Goal: Task Accomplishment & Management: Use online tool/utility

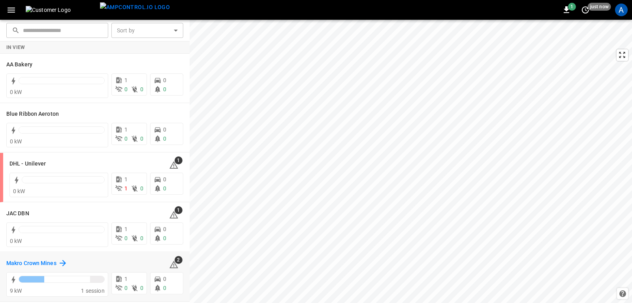
click at [32, 260] on h6 "Makro Crown Mines" at bounding box center [31, 263] width 50 height 9
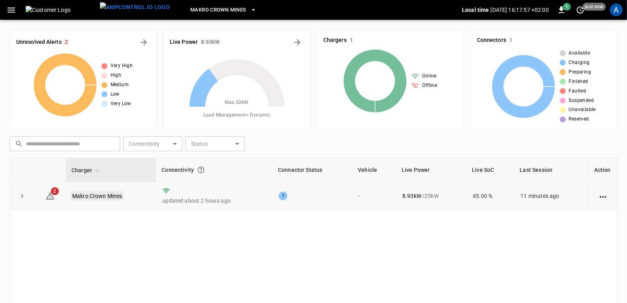
click at [99, 194] on link "Makro Crown Mines" at bounding box center [97, 195] width 53 height 9
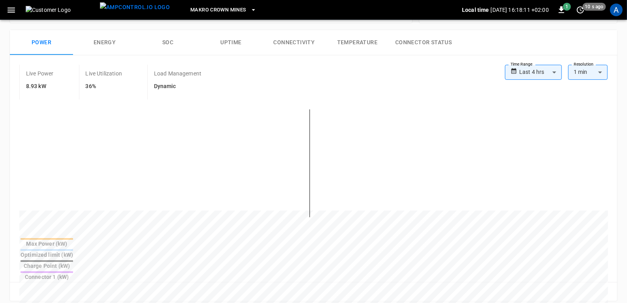
scroll to position [117, 0]
click at [553, 74] on body "**********" at bounding box center [313, 251] width 627 height 736
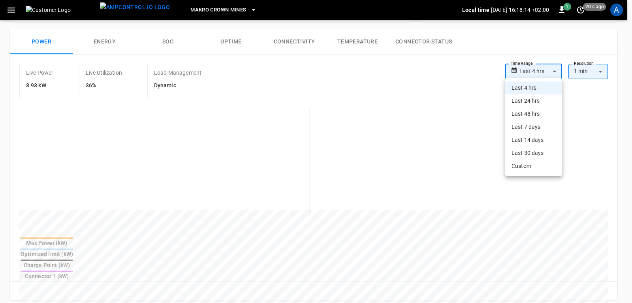
click at [527, 100] on li "Last 24 hrs" at bounding box center [533, 100] width 57 height 13
type input "**********"
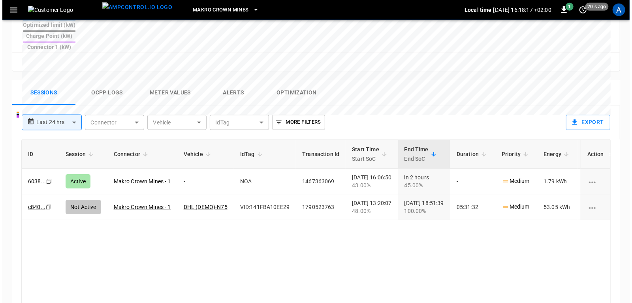
scroll to position [350, 0]
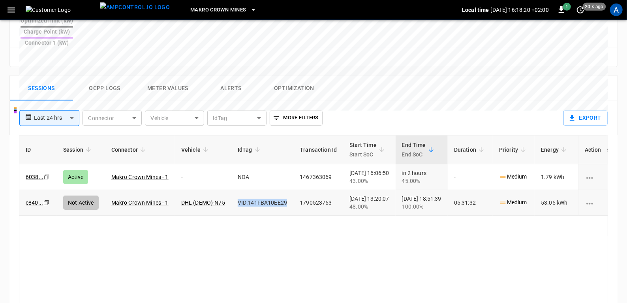
drag, startPoint x: 287, startPoint y: 173, endPoint x: 232, endPoint y: 168, distance: 55.9
click at [232, 190] on td "VID:141FBA10EE29" at bounding box center [262, 203] width 62 height 26
copy td "VID:141FBA10EE29"
click at [8, 5] on icon "button" at bounding box center [11, 10] width 10 height 10
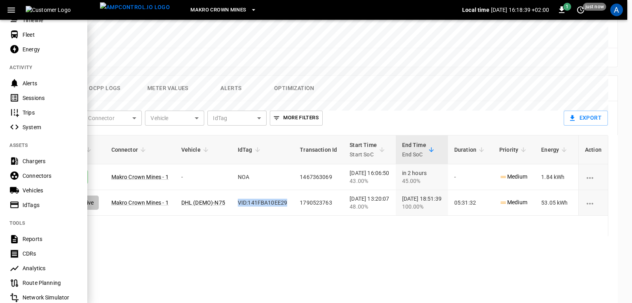
scroll to position [61, 0]
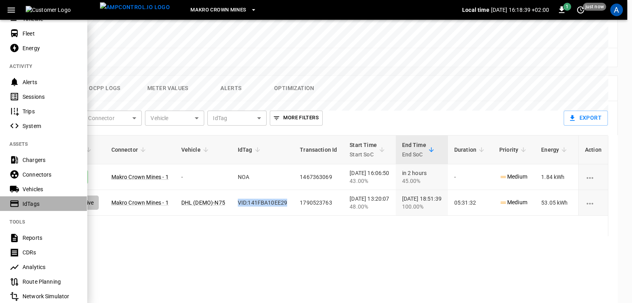
click at [29, 204] on div "IdTags" at bounding box center [50, 204] width 55 height 8
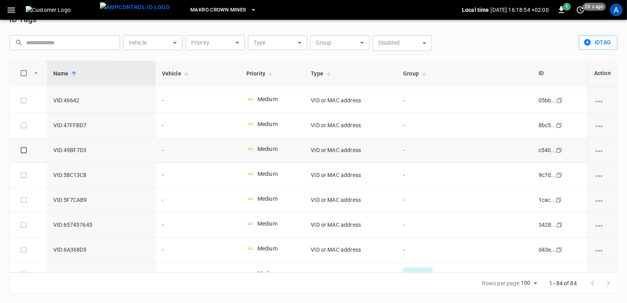
scroll to position [1414, 0]
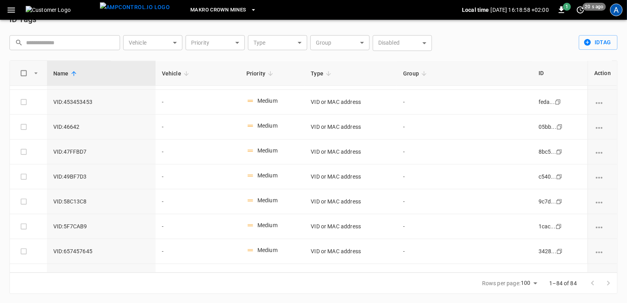
click at [620, 15] on div "A" at bounding box center [616, 10] width 13 height 13
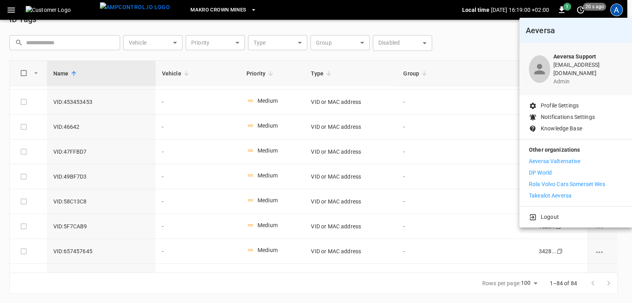
click at [537, 169] on p "DP World" at bounding box center [540, 173] width 23 height 8
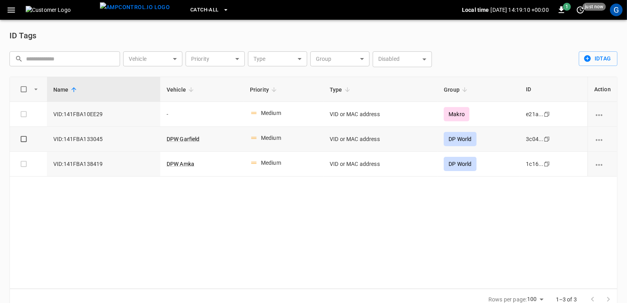
drag, startPoint x: 106, startPoint y: 139, endPoint x: 46, endPoint y: 135, distance: 60.2
click at [46, 135] on tr "VID:[MAC_ADDRESS] DPW Garfield Medium VID or MAC address DP World 3c04... Copy" at bounding box center [313, 139] width 607 height 25
copy span "VID:141FBA133045"
drag, startPoint x: 105, startPoint y: 163, endPoint x: 49, endPoint y: 165, distance: 55.3
click at [49, 165] on td "VID:141FBA138419" at bounding box center [103, 164] width 113 height 25
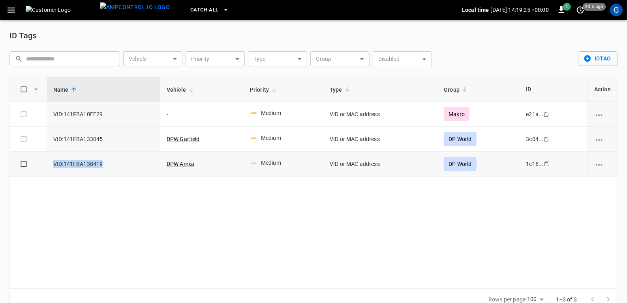
copy span "VID:141FBA138419"
click at [611, 13] on div "G" at bounding box center [616, 10] width 13 height 13
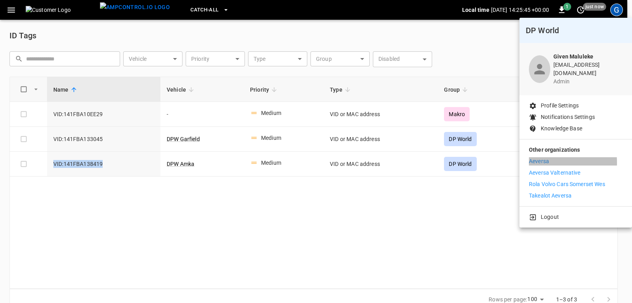
click at [533, 157] on p "Aeversa" at bounding box center [539, 161] width 20 height 8
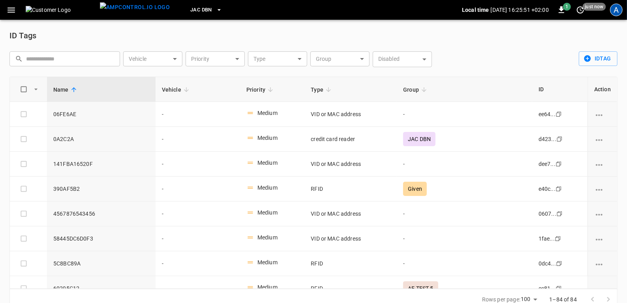
click at [620, 10] on div "A" at bounding box center [616, 10] width 13 height 13
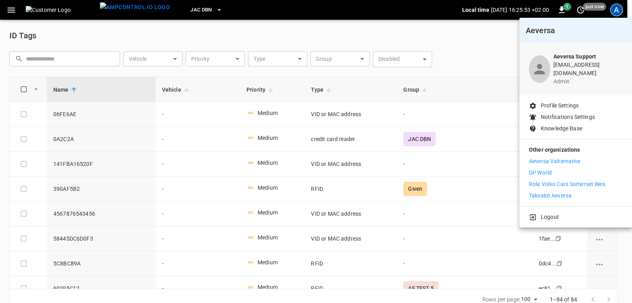
click at [549, 191] on p "Takealot Aeversa" at bounding box center [550, 195] width 43 height 8
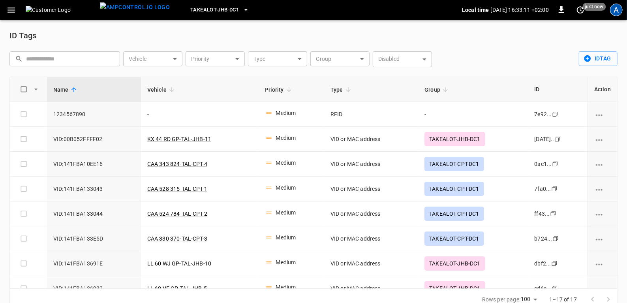
click at [618, 11] on div "A" at bounding box center [616, 10] width 13 height 13
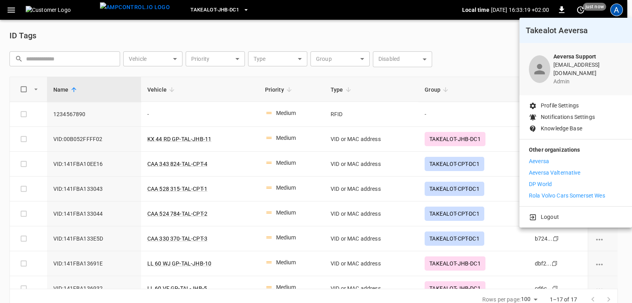
click at [540, 157] on p "Aeversa" at bounding box center [539, 161] width 20 height 8
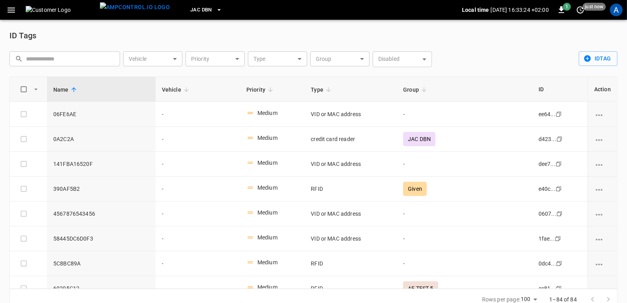
click at [11, 13] on icon "button" at bounding box center [11, 10] width 10 height 10
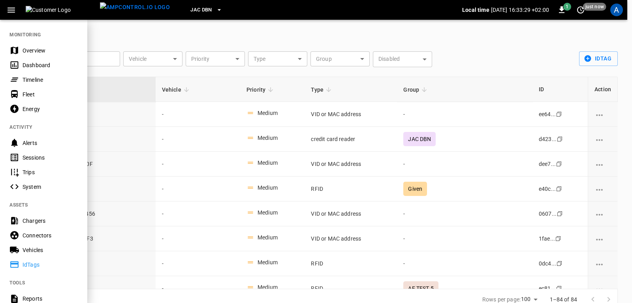
click at [202, 24] on div at bounding box center [316, 151] width 632 height 303
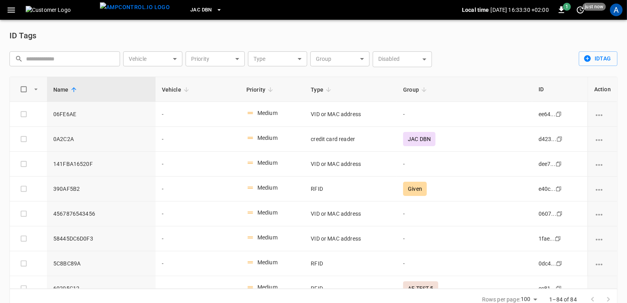
click at [6, 12] on button "button" at bounding box center [11, 10] width 16 height 15
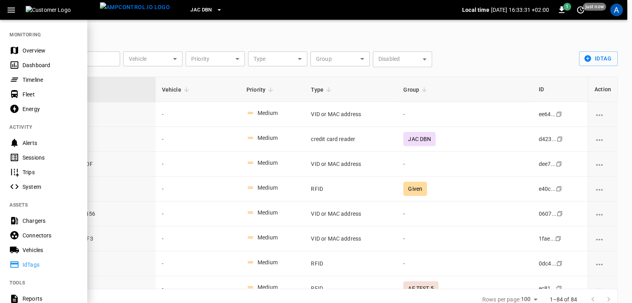
click at [24, 47] on div "Overview" at bounding box center [50, 51] width 55 height 8
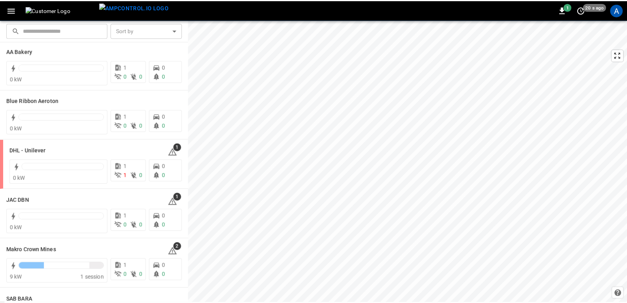
scroll to position [7, 0]
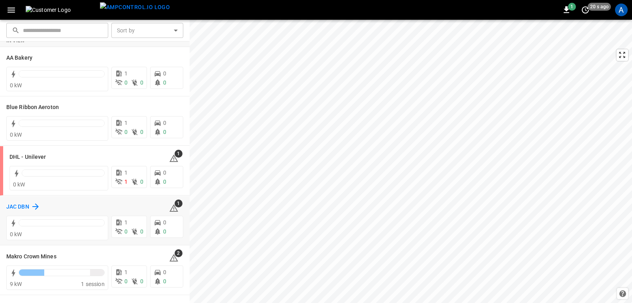
click at [24, 208] on h6 "JAC DBN" at bounding box center [17, 207] width 23 height 9
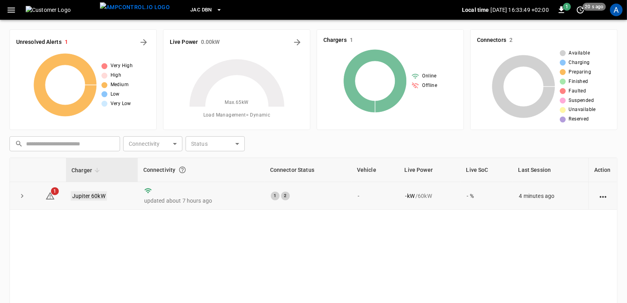
click at [99, 197] on link "Jupiter 60kW" at bounding box center [89, 195] width 36 height 9
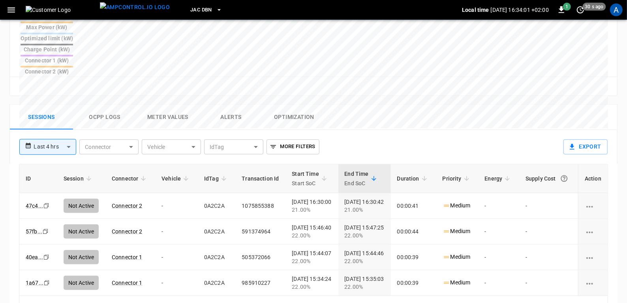
scroll to position [332, 0]
drag, startPoint x: 223, startPoint y: 165, endPoint x: 202, endPoint y: 171, distance: 21.7
click at [202, 194] on td "0A2C2A" at bounding box center [217, 207] width 38 height 26
copy td "0A2C2A"
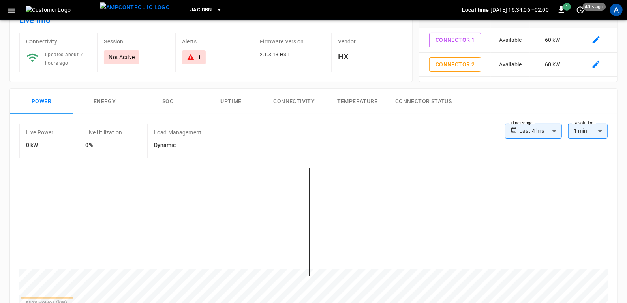
scroll to position [0, 0]
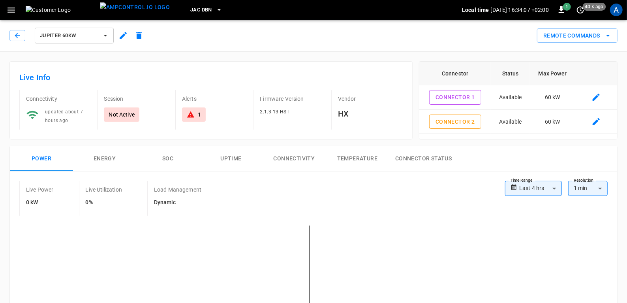
click at [104, 34] on icon "button" at bounding box center [105, 36] width 8 height 8
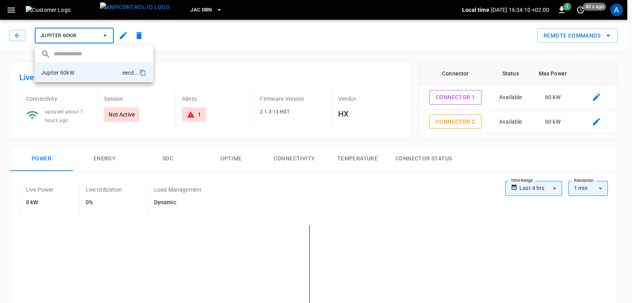
click at [121, 36] on div at bounding box center [316, 151] width 632 height 303
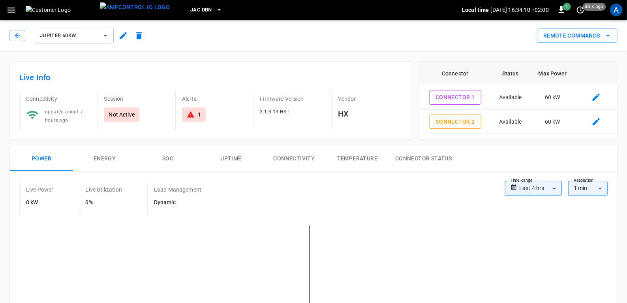
click at [121, 36] on icon "button" at bounding box center [123, 35] width 7 height 7
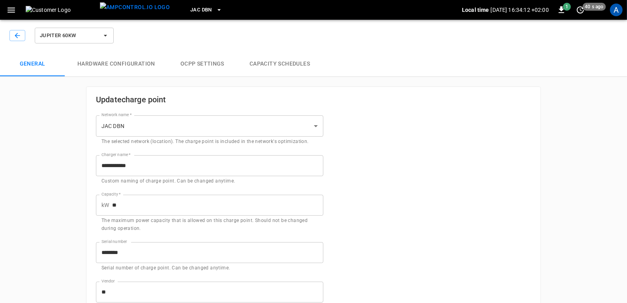
type input "**********"
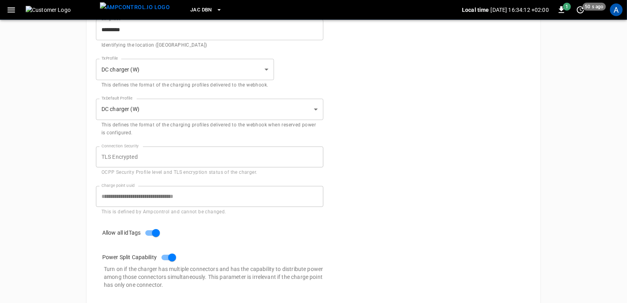
scroll to position [427, 0]
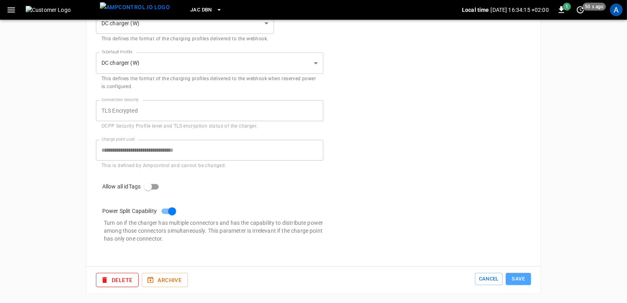
click at [515, 273] on button "Save" at bounding box center [518, 279] width 25 height 12
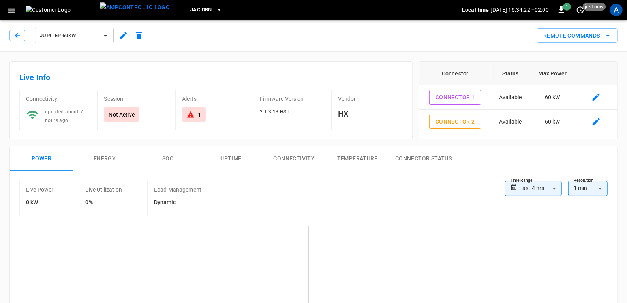
click at [124, 39] on icon "button" at bounding box center [122, 35] width 9 height 9
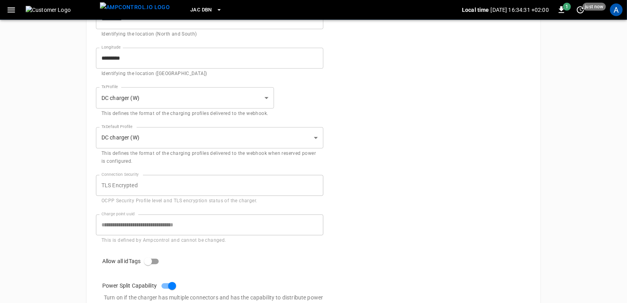
scroll to position [349, 0]
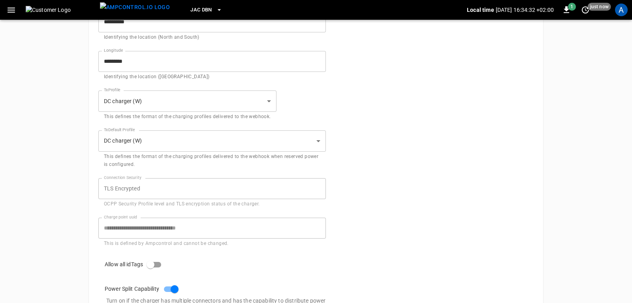
click at [214, 98] on body "**********" at bounding box center [316, 20] width 632 height 738
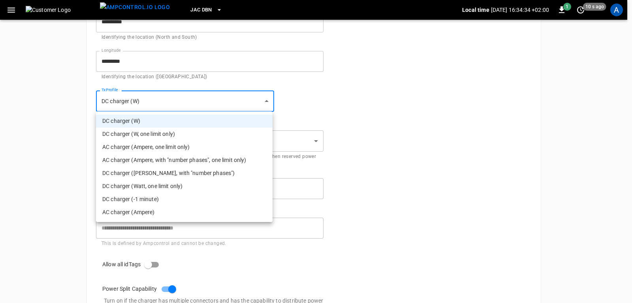
click at [190, 116] on li "DC charger (W)" at bounding box center [184, 120] width 176 height 13
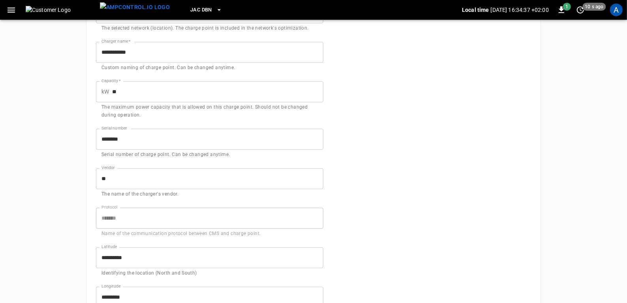
scroll to position [0, 0]
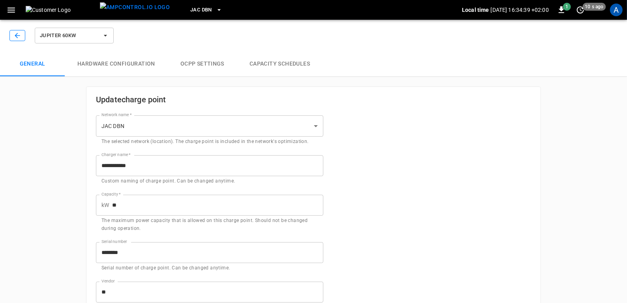
click at [13, 38] on icon "button" at bounding box center [17, 36] width 8 height 8
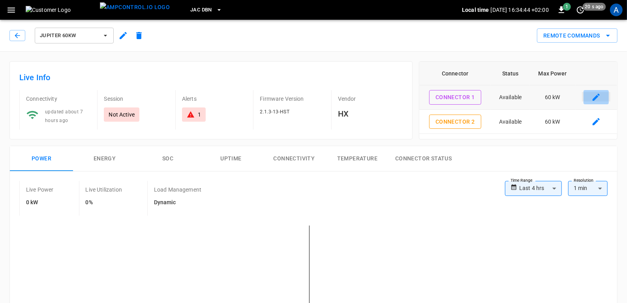
click at [592, 97] on icon "connector table" at bounding box center [595, 96] width 9 height 9
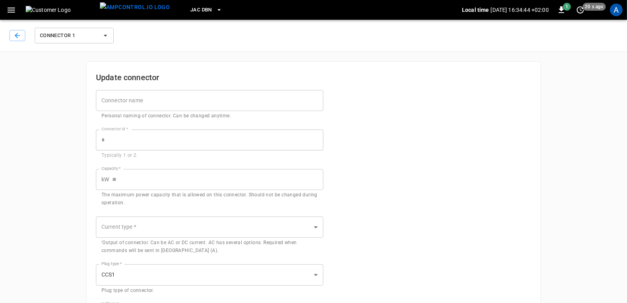
type input "**********"
type input "**"
type input "****"
type input "***"
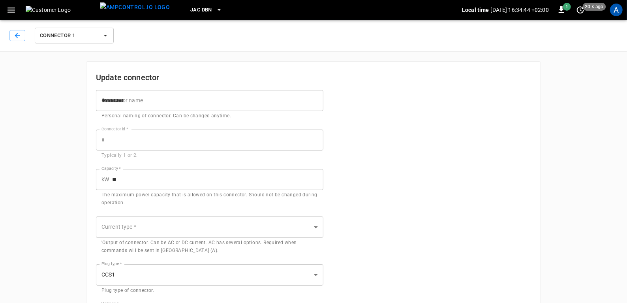
type input "*"
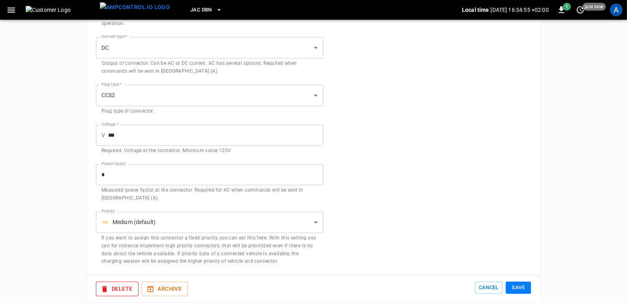
scroll to position [228, 0]
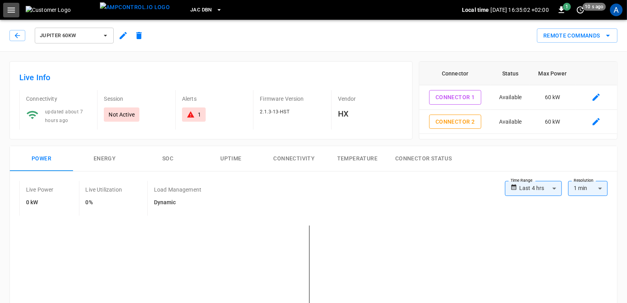
click at [15, 7] on icon "button" at bounding box center [11, 10] width 10 height 10
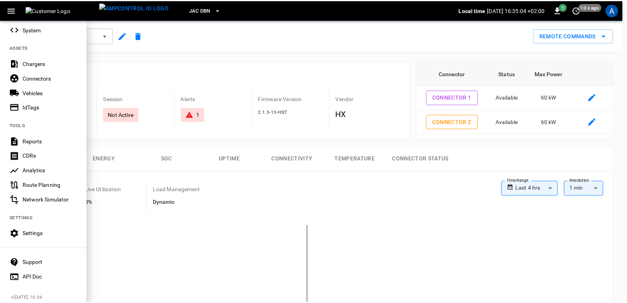
scroll to position [167, 0]
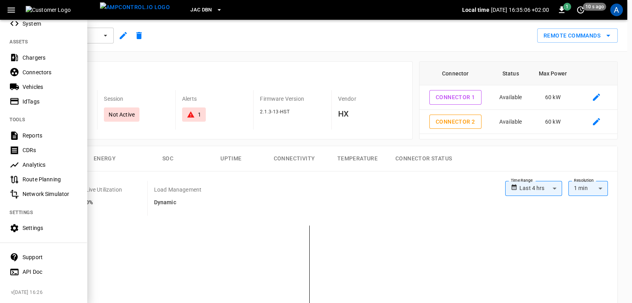
drag, startPoint x: 31, startPoint y: 101, endPoint x: 93, endPoint y: 126, distance: 66.6
click at [31, 101] on div "IdTags" at bounding box center [43, 101] width 87 height 15
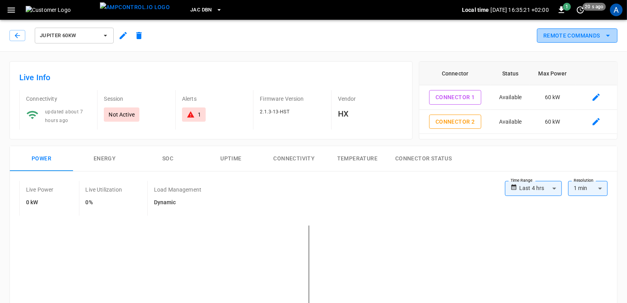
click at [609, 35] on icon "remote commands options" at bounding box center [608, 36] width 4 height 2
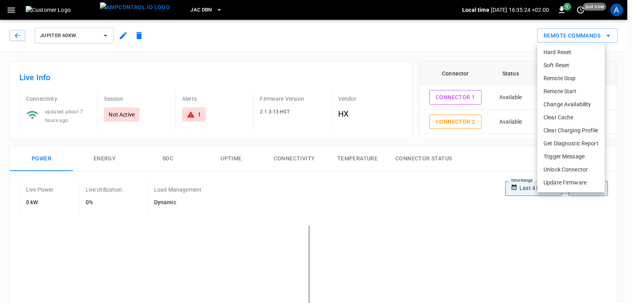
click at [564, 119] on li "Clear Cache" at bounding box center [571, 117] width 68 height 13
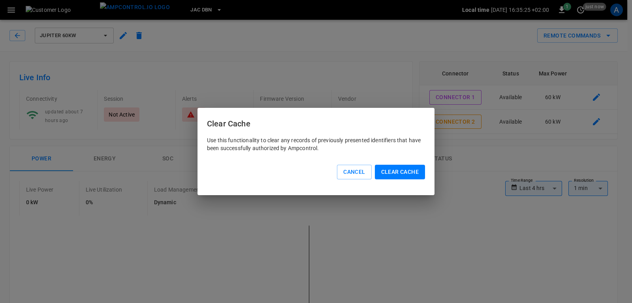
click at [408, 176] on button "Clear Cache" at bounding box center [400, 172] width 50 height 15
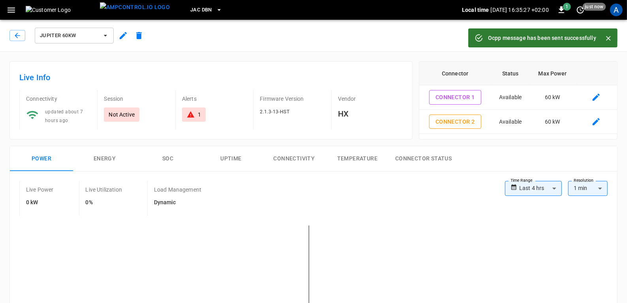
click at [608, 40] on icon "Close" at bounding box center [608, 38] width 8 height 8
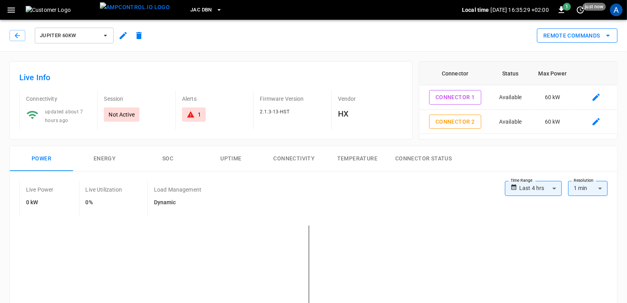
click at [599, 38] on button "Remote Commands" at bounding box center [577, 35] width 81 height 15
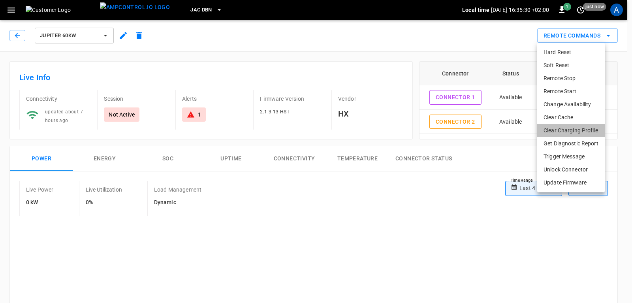
click at [559, 133] on li "Clear Charging Profile" at bounding box center [571, 130] width 68 height 13
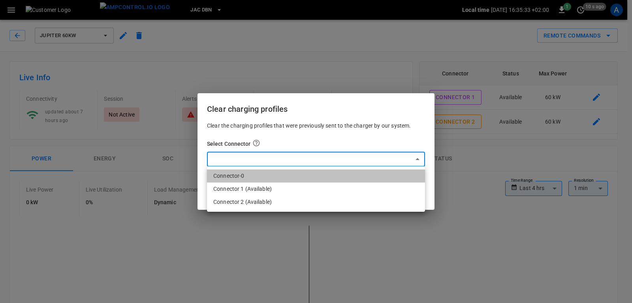
click at [245, 174] on li "Connector-0" at bounding box center [316, 175] width 218 height 13
type input "*"
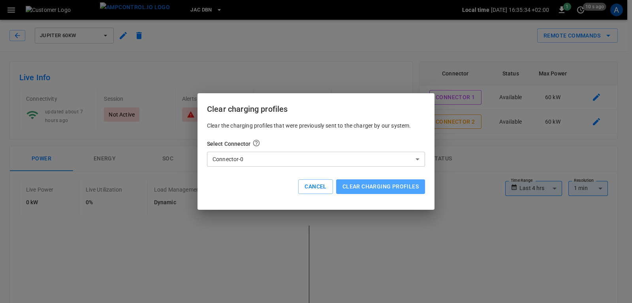
click at [356, 187] on button "Clear charging profiles" at bounding box center [380, 186] width 89 height 15
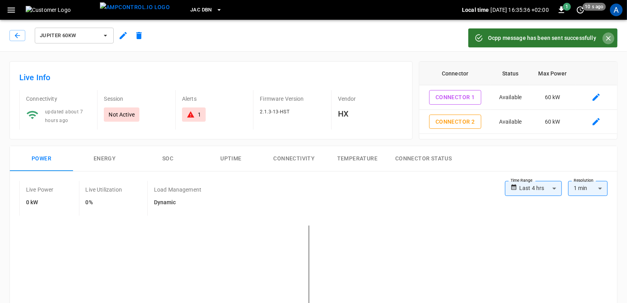
click at [609, 36] on icon "Close" at bounding box center [608, 38] width 8 height 8
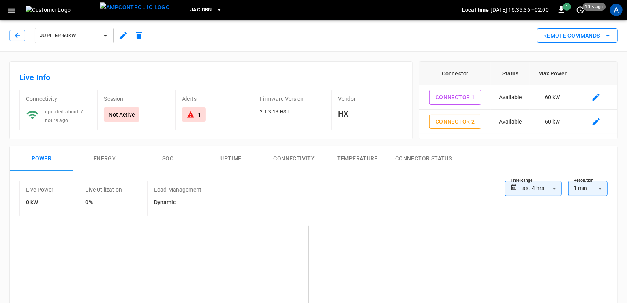
click at [608, 36] on icon "remote commands options" at bounding box center [607, 35] width 9 height 9
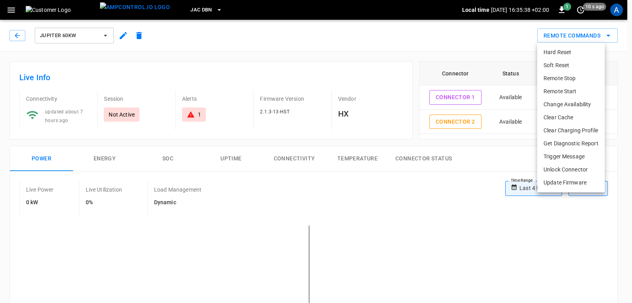
click at [564, 140] on li "Get Diagnostic Report" at bounding box center [571, 143] width 68 height 13
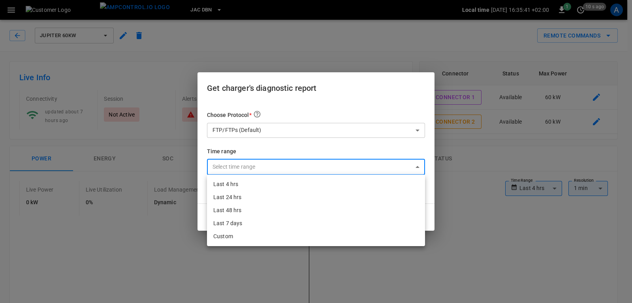
click at [240, 182] on li "Last 4 hrs" at bounding box center [316, 184] width 218 height 13
type input "**********"
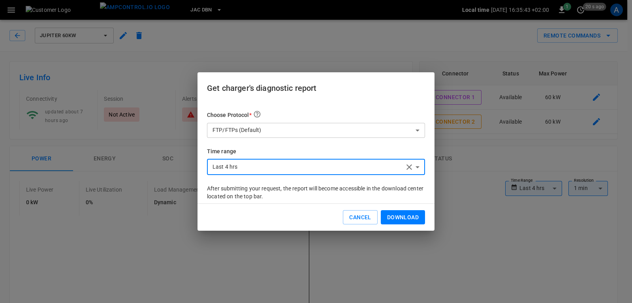
click at [397, 212] on button "Download" at bounding box center [403, 217] width 44 height 15
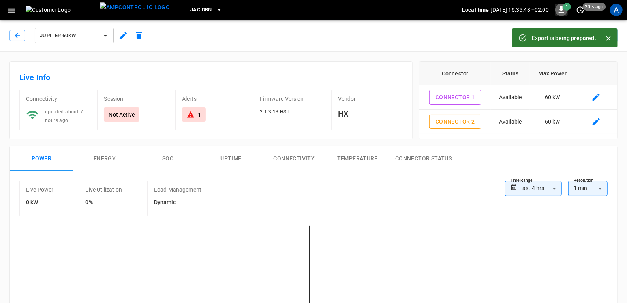
click at [559, 9] on icon "button" at bounding box center [562, 9] width 6 height 7
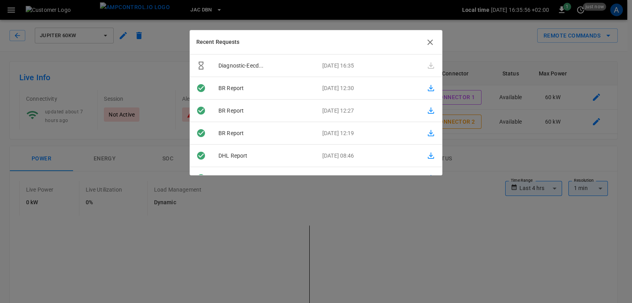
click at [136, 65] on div at bounding box center [316, 151] width 632 height 303
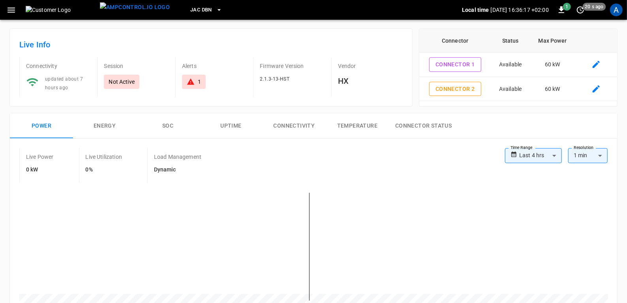
scroll to position [32, 0]
click at [580, 14] on icon "set refresh interval" at bounding box center [580, 9] width 9 height 9
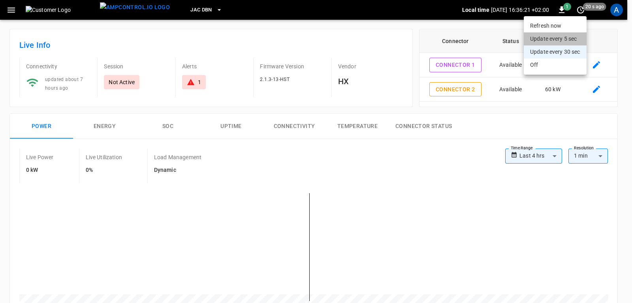
click at [549, 39] on li "Update every 5 sec" at bounding box center [554, 38] width 63 height 13
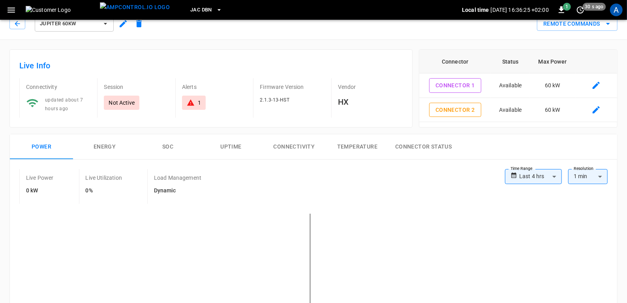
scroll to position [0, 0]
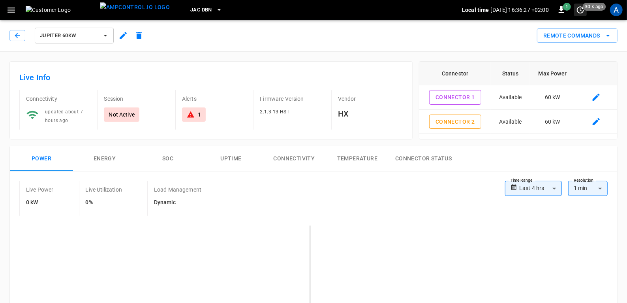
click at [580, 10] on icon "set refresh interval" at bounding box center [580, 9] width 7 height 7
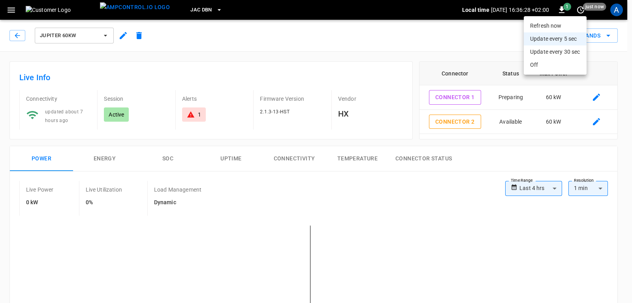
click at [551, 38] on li "Update every 5 sec" at bounding box center [554, 38] width 63 height 13
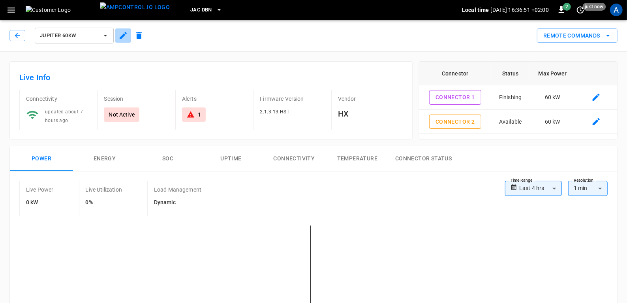
click at [126, 35] on icon "button" at bounding box center [122, 35] width 9 height 9
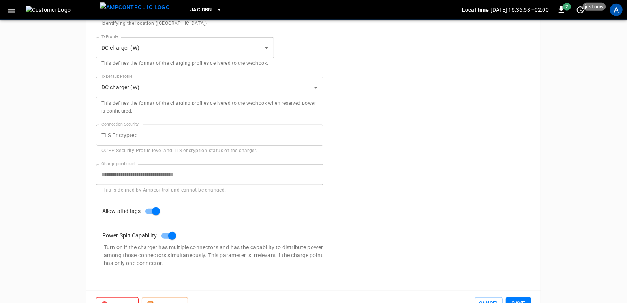
scroll to position [427, 0]
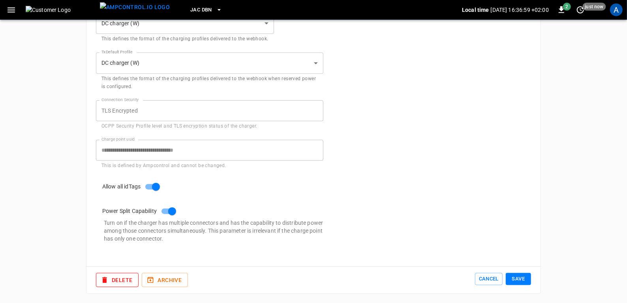
click at [521, 279] on button "Save" at bounding box center [518, 279] width 25 height 12
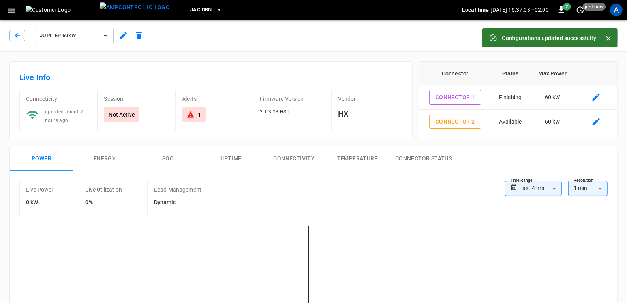
click at [120, 37] on icon "button" at bounding box center [123, 35] width 7 height 7
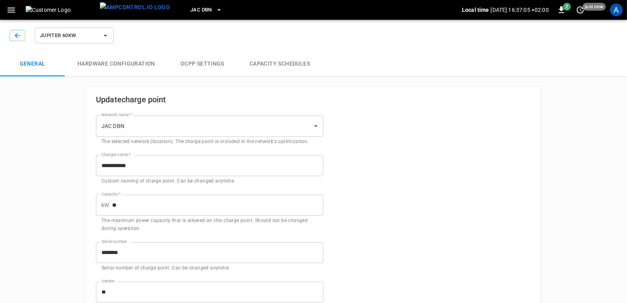
click at [103, 65] on button "Hardware configuration" at bounding box center [116, 63] width 103 height 25
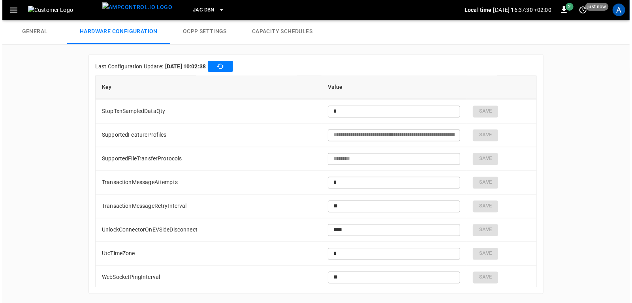
scroll to position [949, 0]
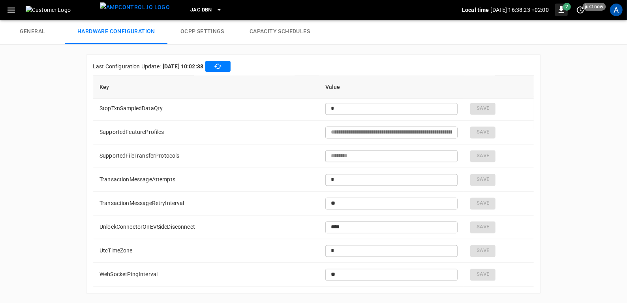
click at [561, 9] on icon "button" at bounding box center [562, 9] width 6 height 7
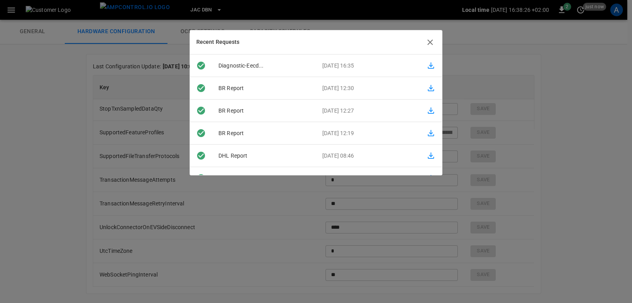
click at [438, 34] on div "Recent Requests" at bounding box center [316, 42] width 252 height 24
click at [430, 42] on icon "button" at bounding box center [430, 42] width 6 height 6
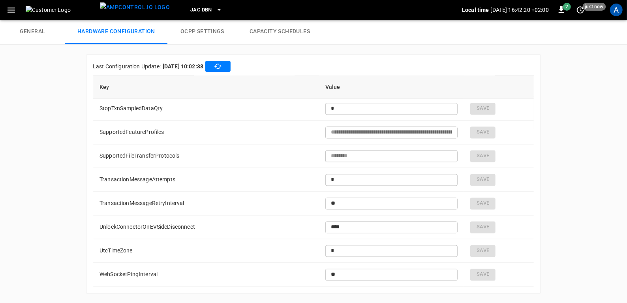
click at [3, 6] on button "button" at bounding box center [11, 10] width 16 height 15
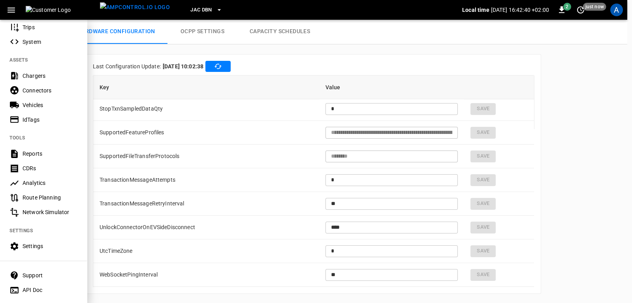
scroll to position [167, 0]
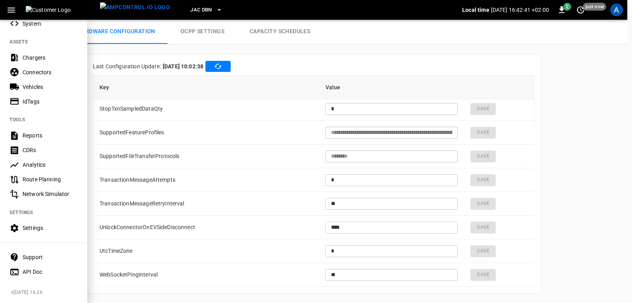
click at [25, 224] on div "Settings" at bounding box center [50, 228] width 55 height 8
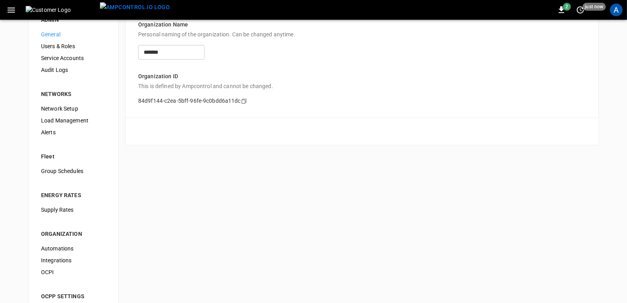
scroll to position [63, 0]
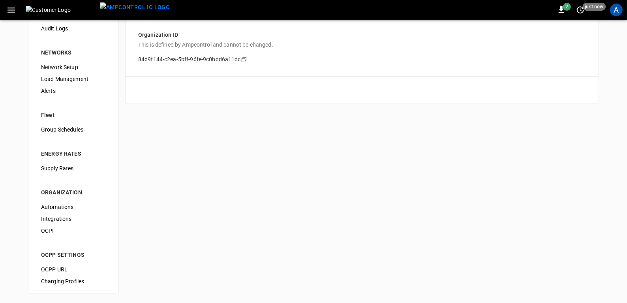
click at [54, 79] on span "Load Management" at bounding box center [73, 79] width 65 height 8
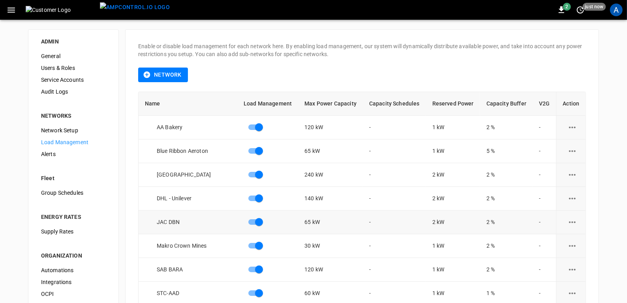
click at [569, 221] on icon "load management options" at bounding box center [572, 222] width 7 height 2
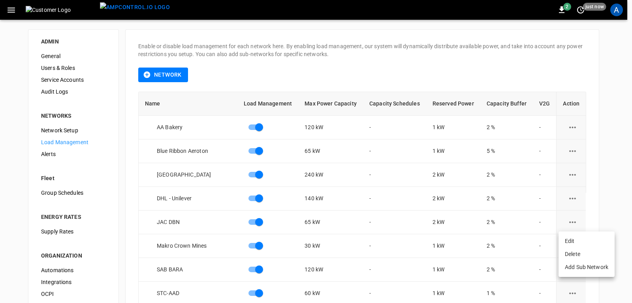
click at [4, 11] on div "load management options" at bounding box center [316, 151] width 632 height 303
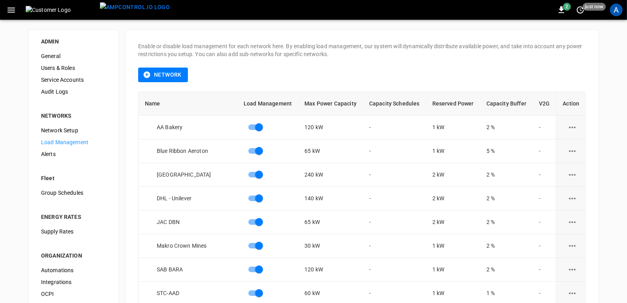
click at [10, 7] on icon "button" at bounding box center [11, 10] width 10 height 10
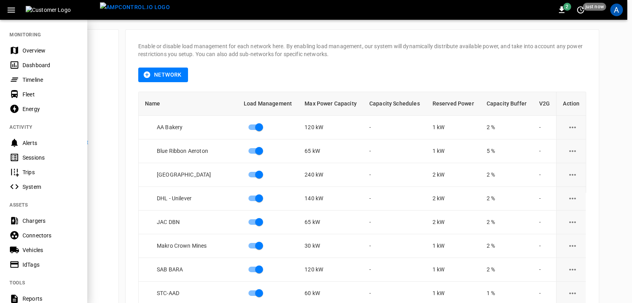
click at [28, 52] on div "Overview" at bounding box center [50, 51] width 55 height 8
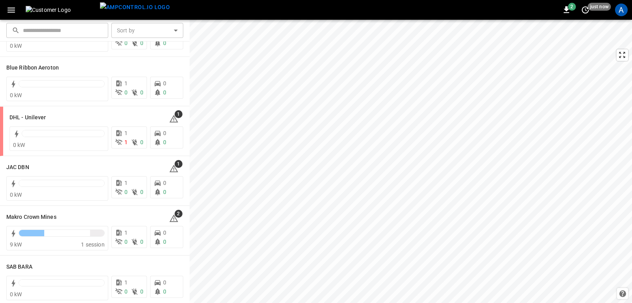
scroll to position [45, 0]
click at [28, 170] on h6 "JAC DBN" at bounding box center [17, 169] width 23 height 9
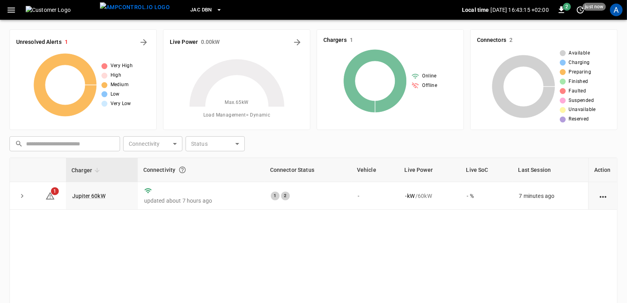
click at [215, 12] on icon "button" at bounding box center [219, 10] width 8 height 8
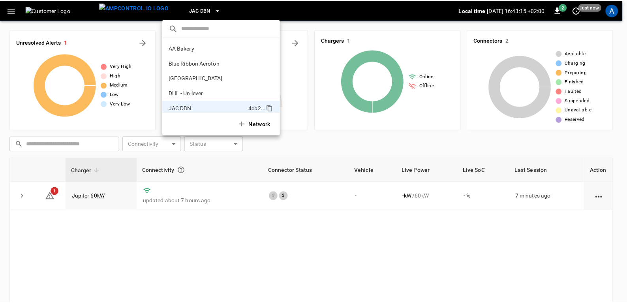
scroll to position [57, 0]
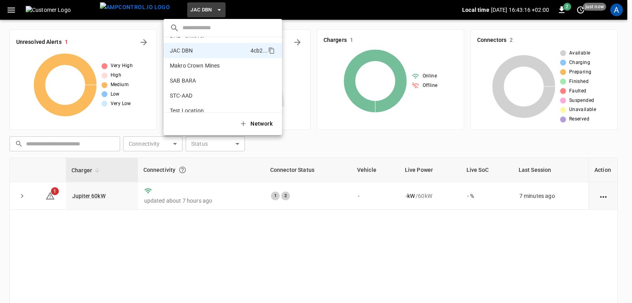
click at [87, 249] on div at bounding box center [316, 151] width 632 height 303
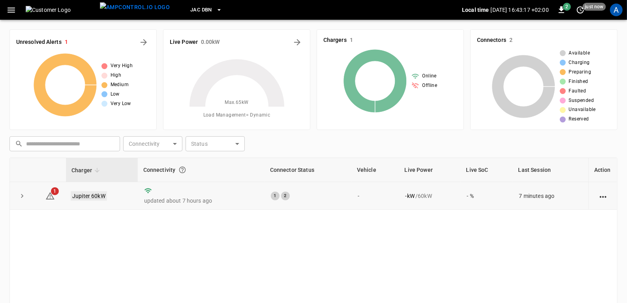
click at [95, 195] on link "Jupiter 60kW" at bounding box center [89, 195] width 36 height 9
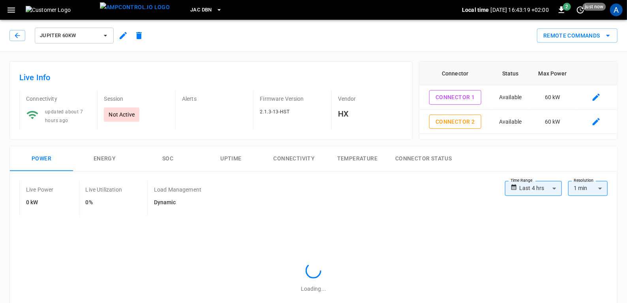
click at [120, 37] on icon "button" at bounding box center [123, 35] width 7 height 7
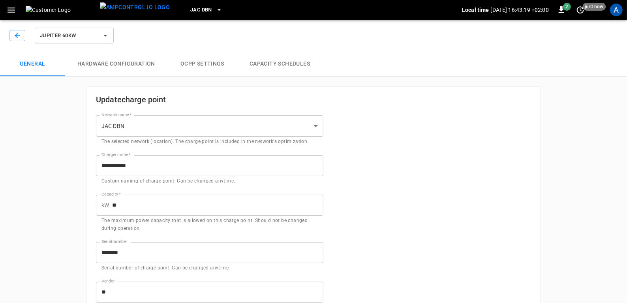
type input "**********"
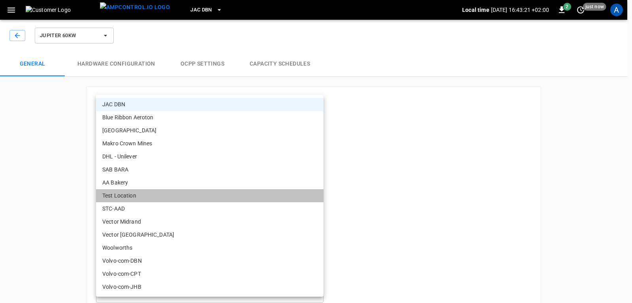
click at [114, 193] on li "Test Location" at bounding box center [209, 195] width 227 height 13
type input "**********"
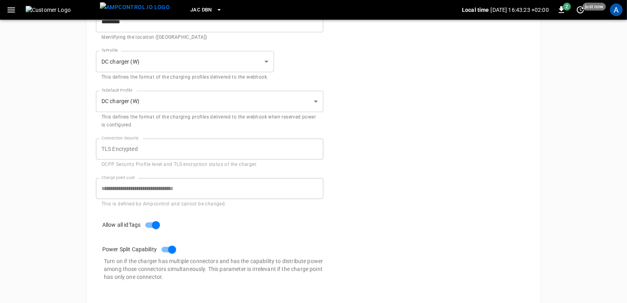
scroll to position [427, 0]
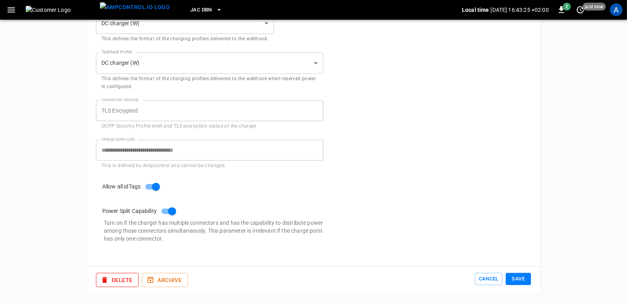
click at [522, 280] on button "Save" at bounding box center [518, 279] width 25 height 12
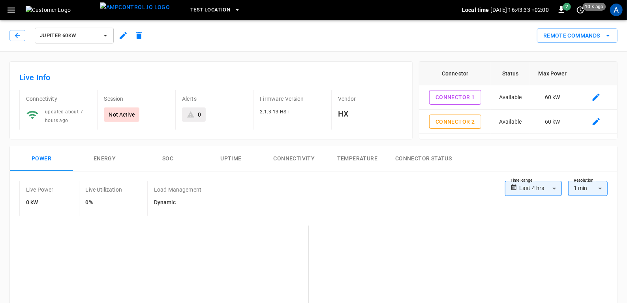
click at [608, 36] on icon "remote commands options" at bounding box center [608, 36] width 4 height 2
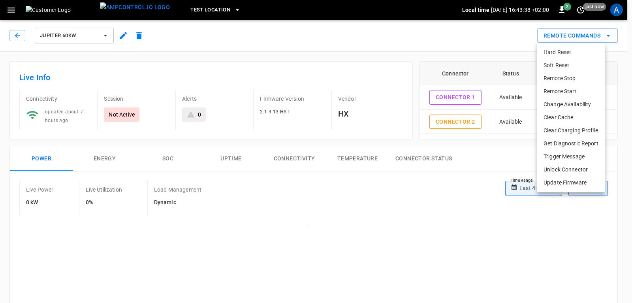
click at [559, 118] on li "Clear Cache" at bounding box center [571, 117] width 68 height 13
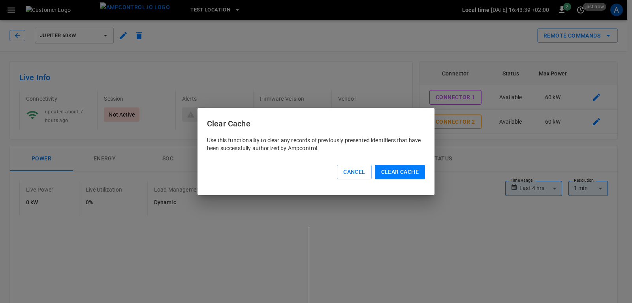
click at [404, 178] on button "Clear Cache" at bounding box center [400, 172] width 50 height 15
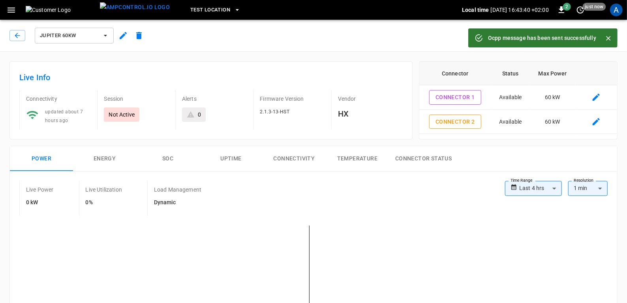
click at [609, 39] on icon "Close" at bounding box center [608, 38] width 5 height 5
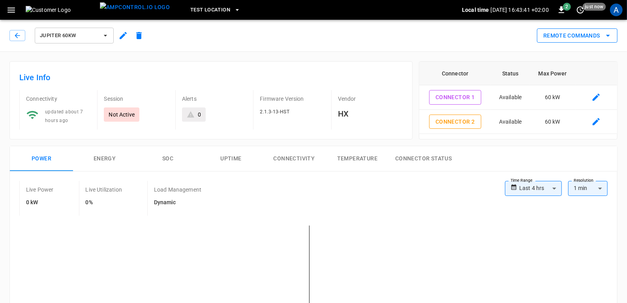
click at [608, 36] on icon "remote commands options" at bounding box center [608, 36] width 4 height 2
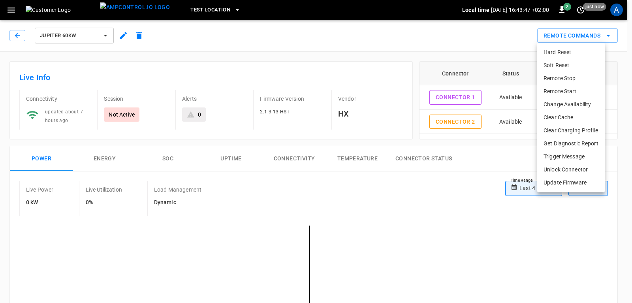
click at [557, 118] on li "Clear Cache" at bounding box center [571, 117] width 68 height 13
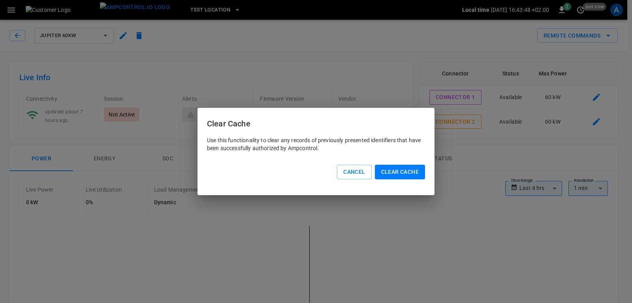
click at [403, 169] on button "Clear Cache" at bounding box center [400, 172] width 50 height 15
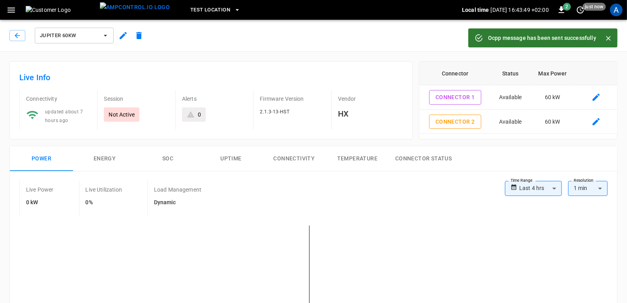
click at [607, 34] on button "Close" at bounding box center [608, 38] width 12 height 12
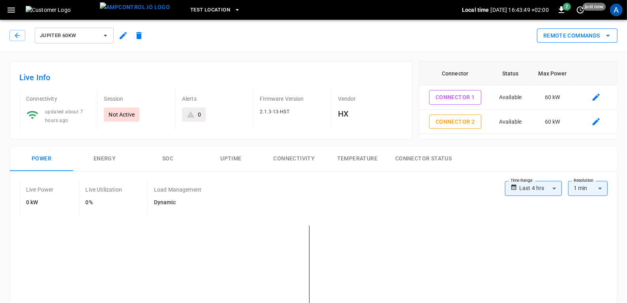
click at [608, 36] on icon "remote commands options" at bounding box center [608, 36] width 4 height 2
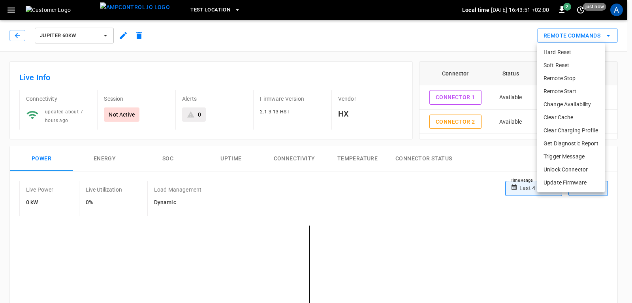
click at [563, 130] on li "Clear Charging Profile" at bounding box center [571, 130] width 68 height 13
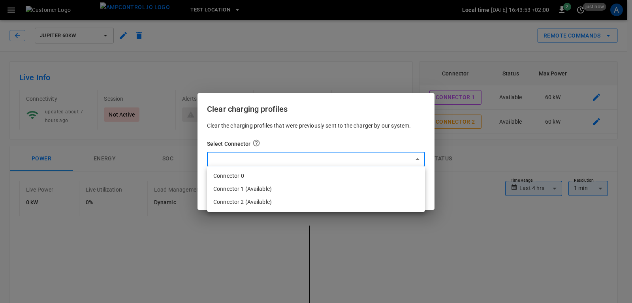
click at [231, 176] on li "Connector-0" at bounding box center [316, 175] width 218 height 13
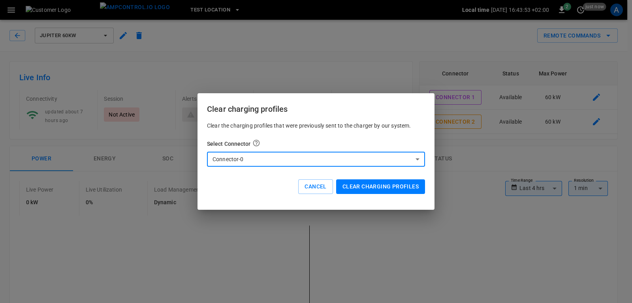
type input "*"
click at [386, 185] on button "Clear charging profiles" at bounding box center [380, 186] width 89 height 15
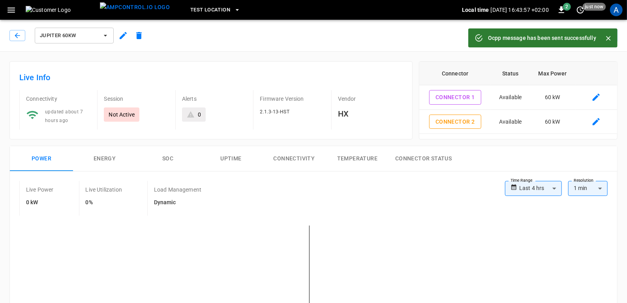
click at [609, 39] on icon "Close" at bounding box center [608, 38] width 5 height 5
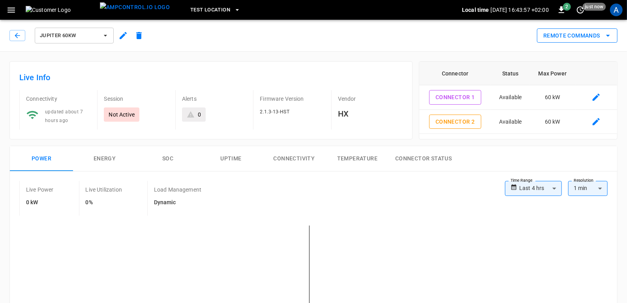
click at [608, 36] on icon "remote commands options" at bounding box center [608, 36] width 4 height 2
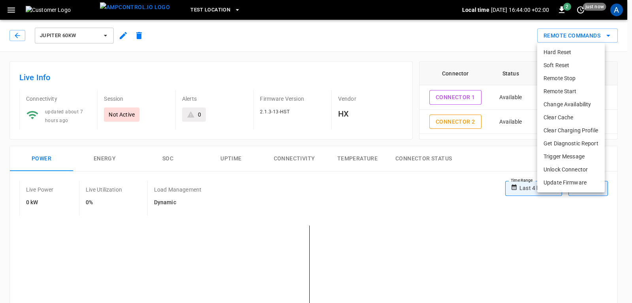
click at [555, 78] on li "Remote Stop" at bounding box center [571, 78] width 68 height 13
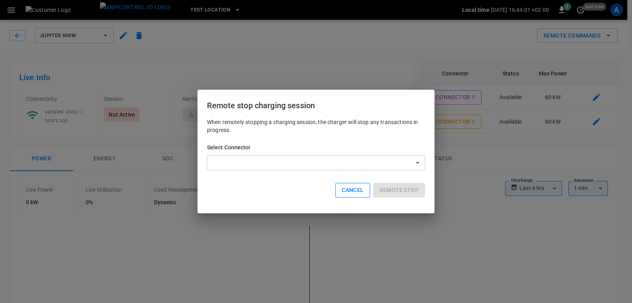
click at [357, 189] on button "Cancel" at bounding box center [352, 190] width 34 height 15
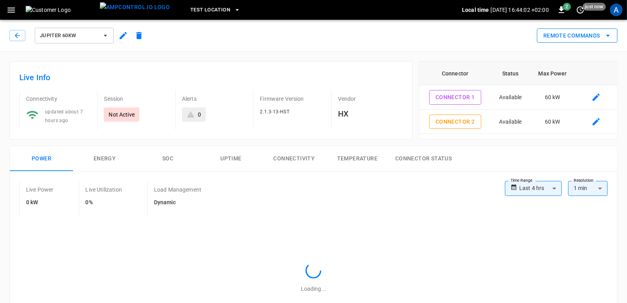
click at [604, 35] on icon "remote commands options" at bounding box center [607, 35] width 9 height 9
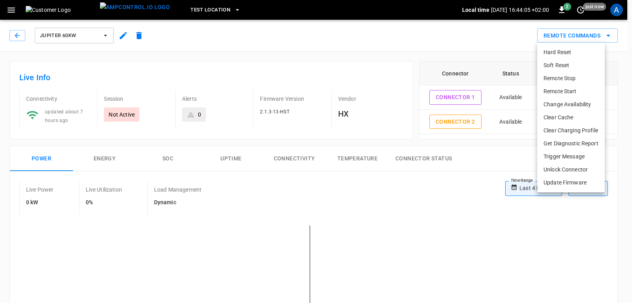
click at [553, 67] on li "Soft Reset" at bounding box center [571, 65] width 68 height 13
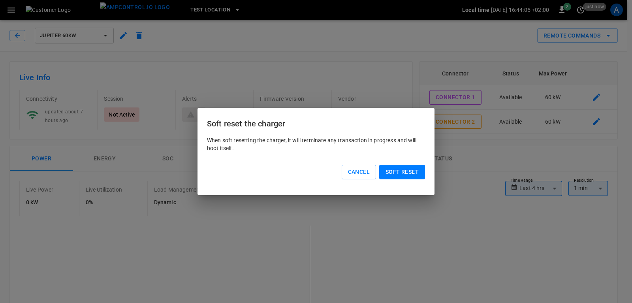
click at [404, 171] on button "Soft reset" at bounding box center [402, 172] width 46 height 15
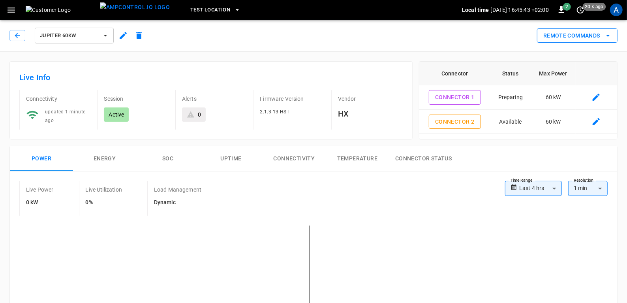
click at [604, 32] on icon "remote commands options" at bounding box center [607, 35] width 9 height 9
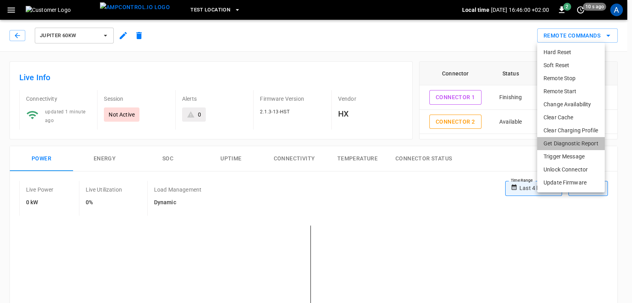
click at [574, 143] on li "Get Diagnostic Report" at bounding box center [571, 143] width 68 height 13
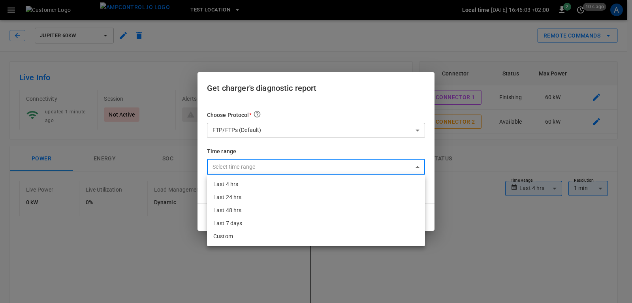
click at [238, 184] on li "Last 4 hrs" at bounding box center [316, 184] width 218 height 13
type input "**********"
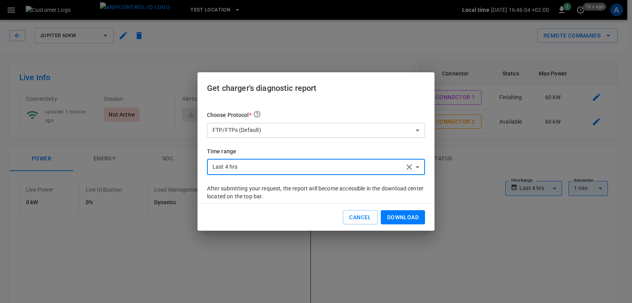
click at [412, 219] on button "Download" at bounding box center [403, 217] width 44 height 15
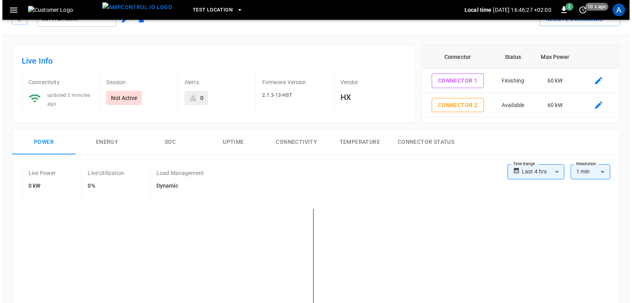
scroll to position [9, 0]
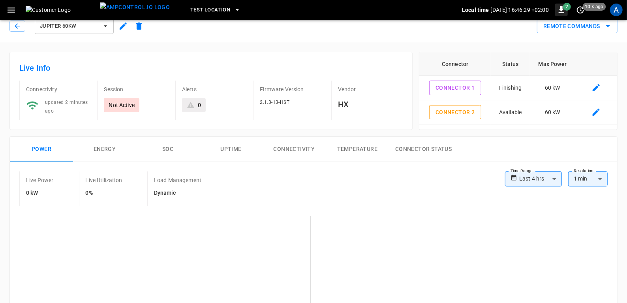
click at [560, 11] on icon "button" at bounding box center [561, 9] width 9 height 9
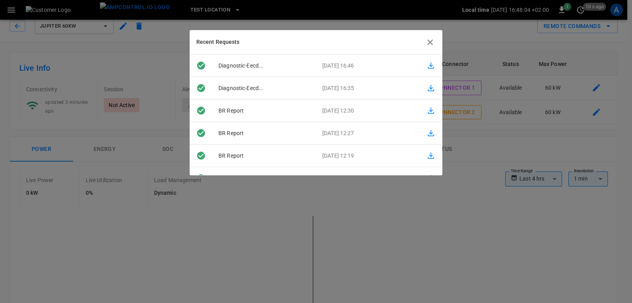
click at [428, 67] on icon "button" at bounding box center [431, 65] width 6 height 6
